Goal: Transaction & Acquisition: Purchase product/service

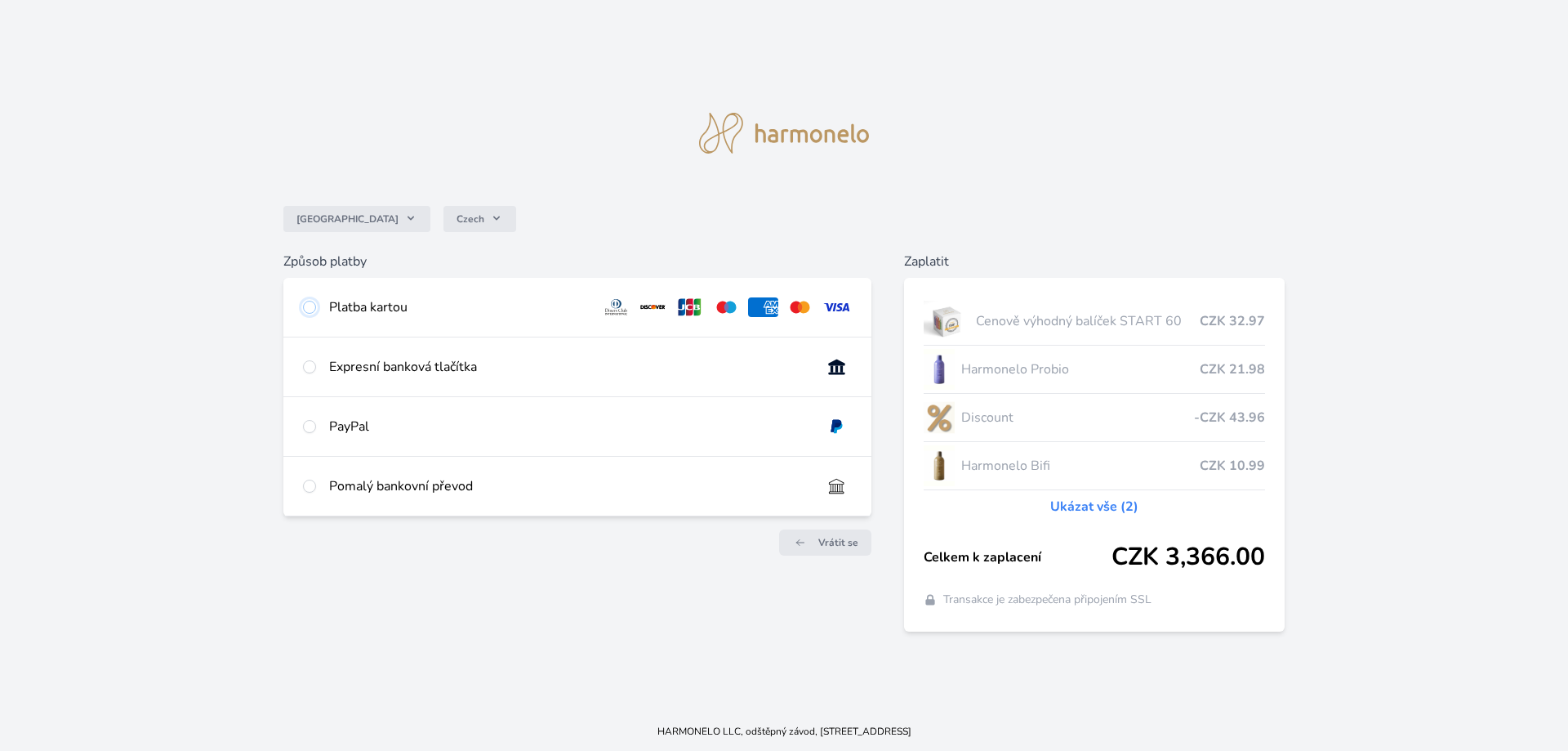
click at [309, 308] on input "radio" at bounding box center [309, 307] width 13 height 13
radio input "true"
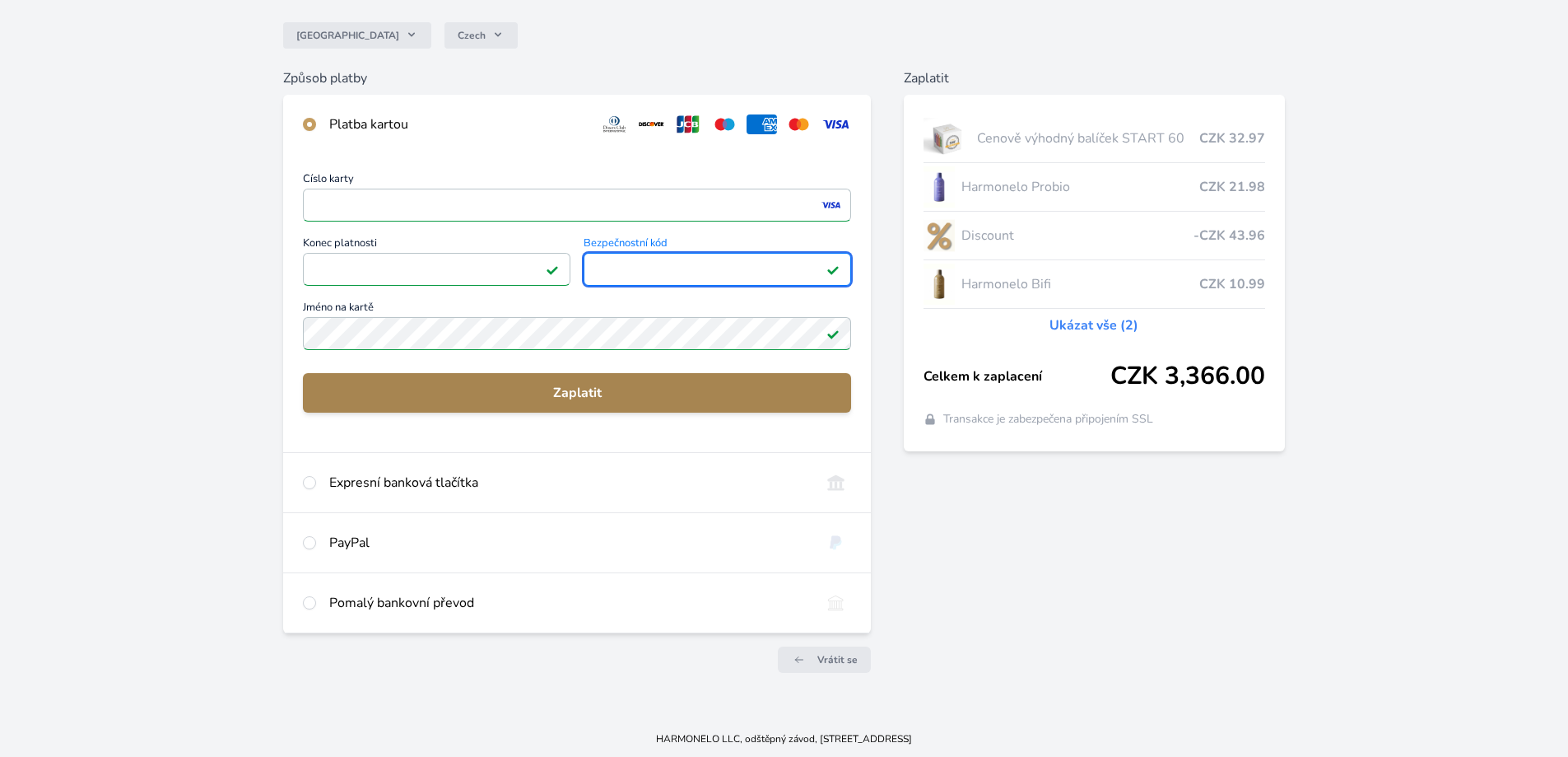
scroll to position [139, 0]
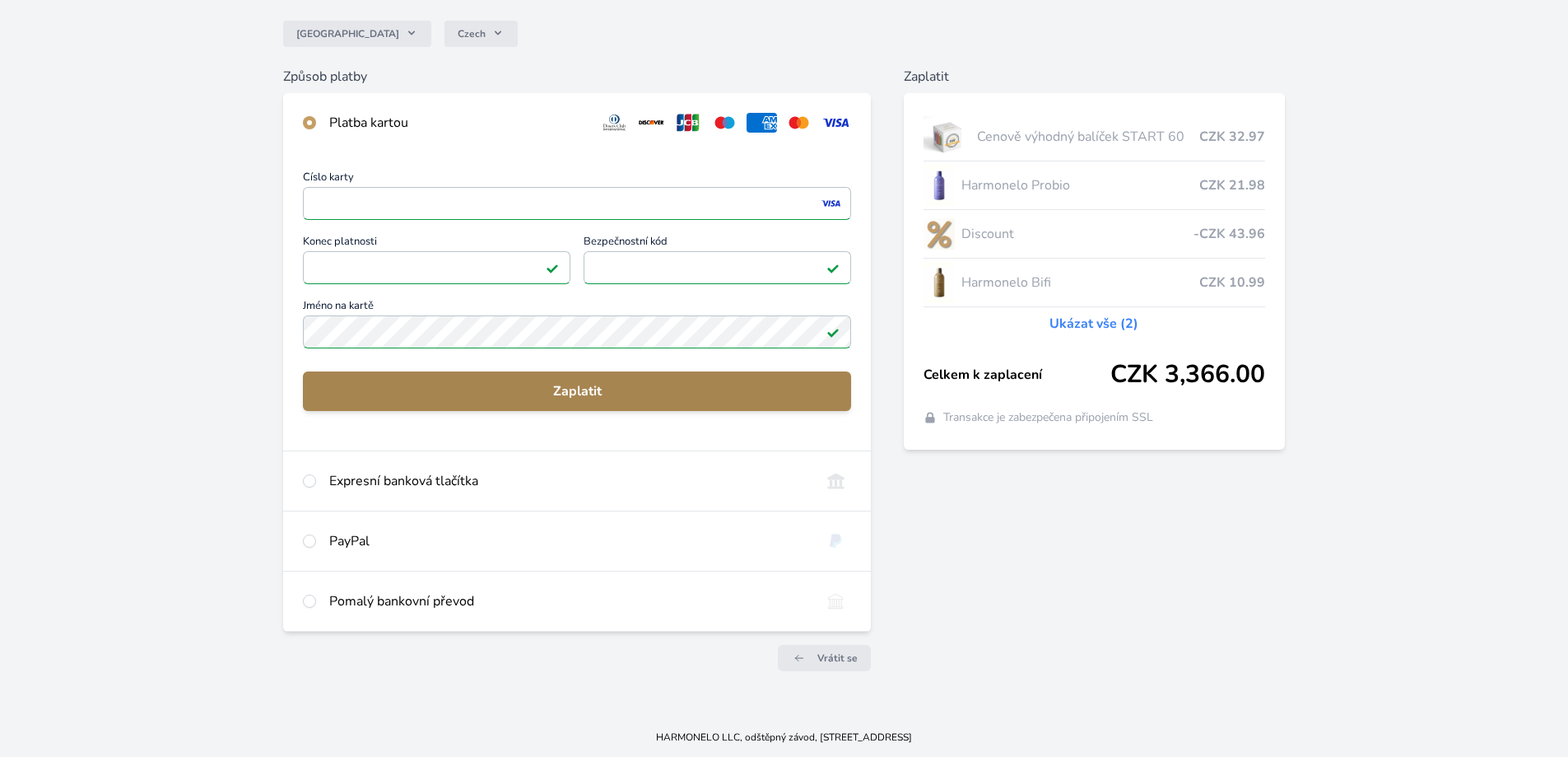
click at [585, 396] on span "Zaplatit" at bounding box center [577, 391] width 522 height 20
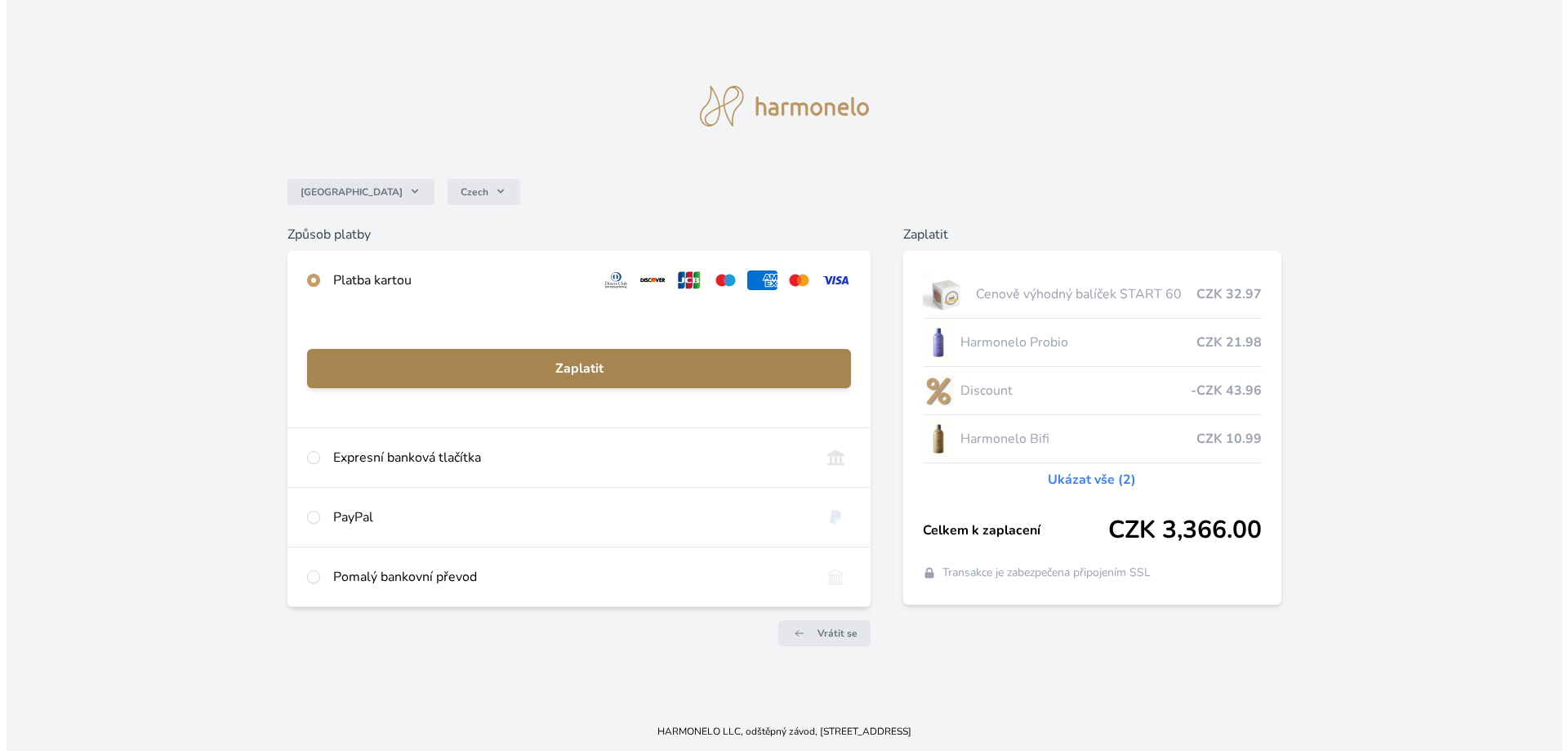
scroll to position [0, 0]
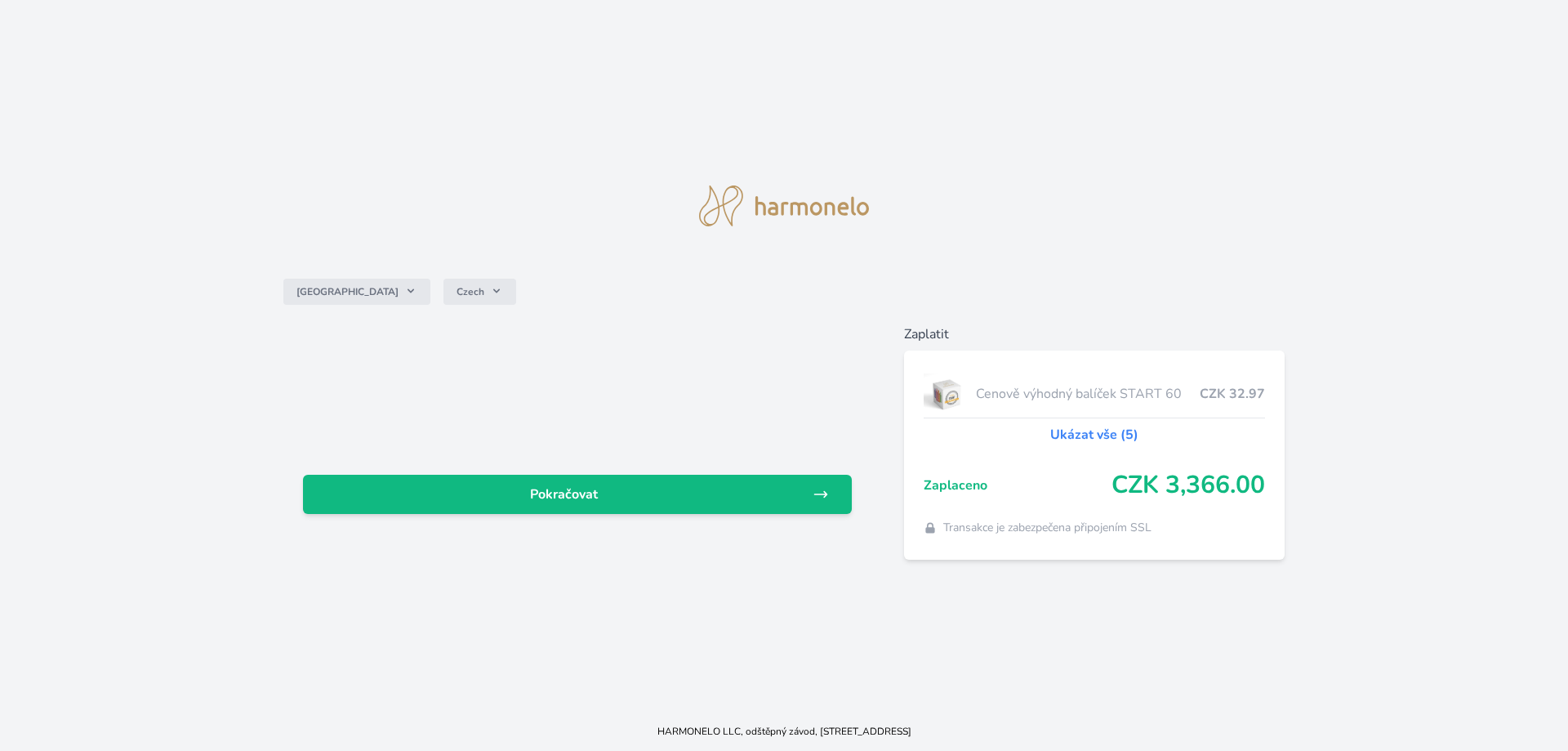
click at [1075, 436] on link "Ukázat vše (5)" at bounding box center [1093, 434] width 88 height 20
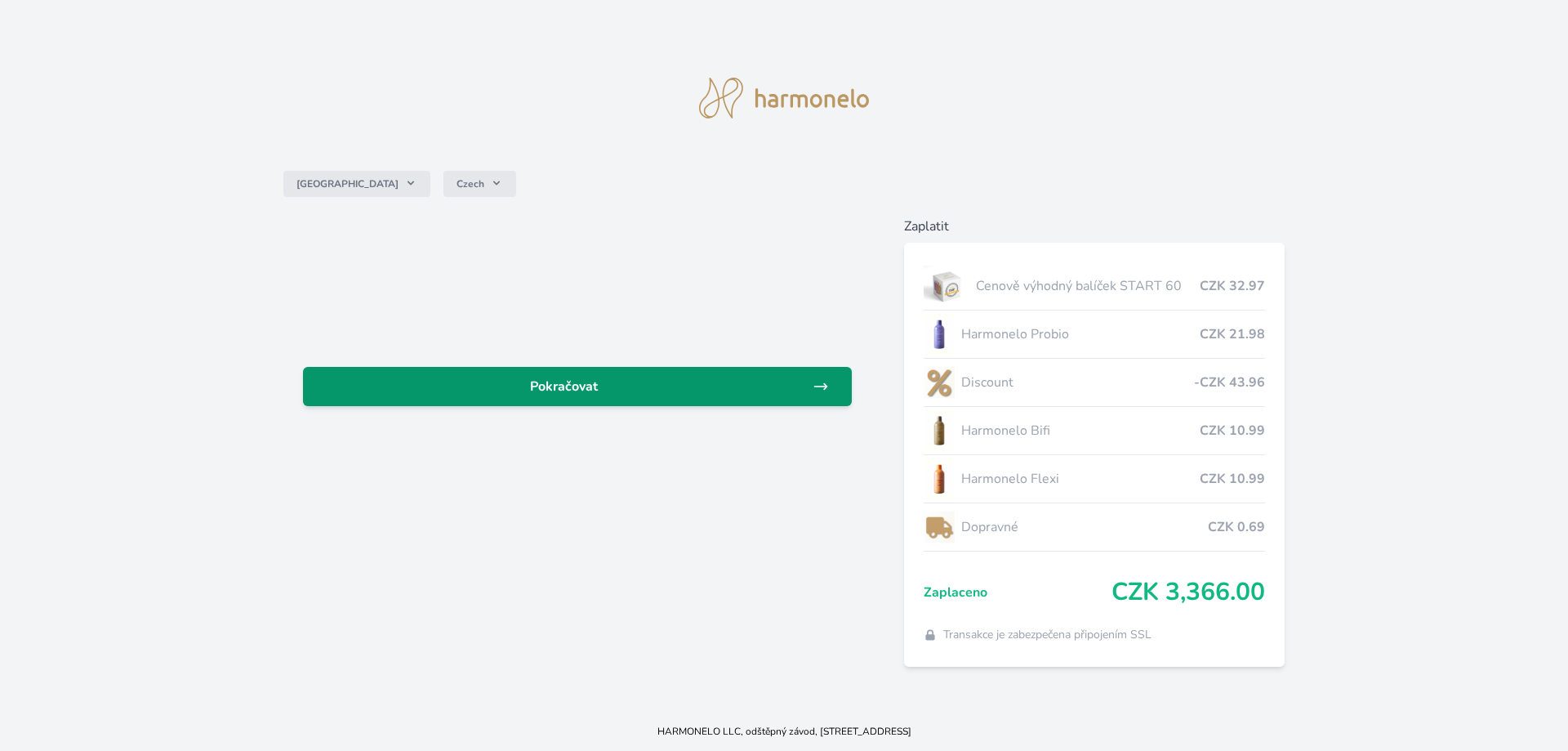
click at [750, 388] on span "Pokračovat" at bounding box center [564, 386] width 497 height 20
